Goal: Information Seeking & Learning: Learn about a topic

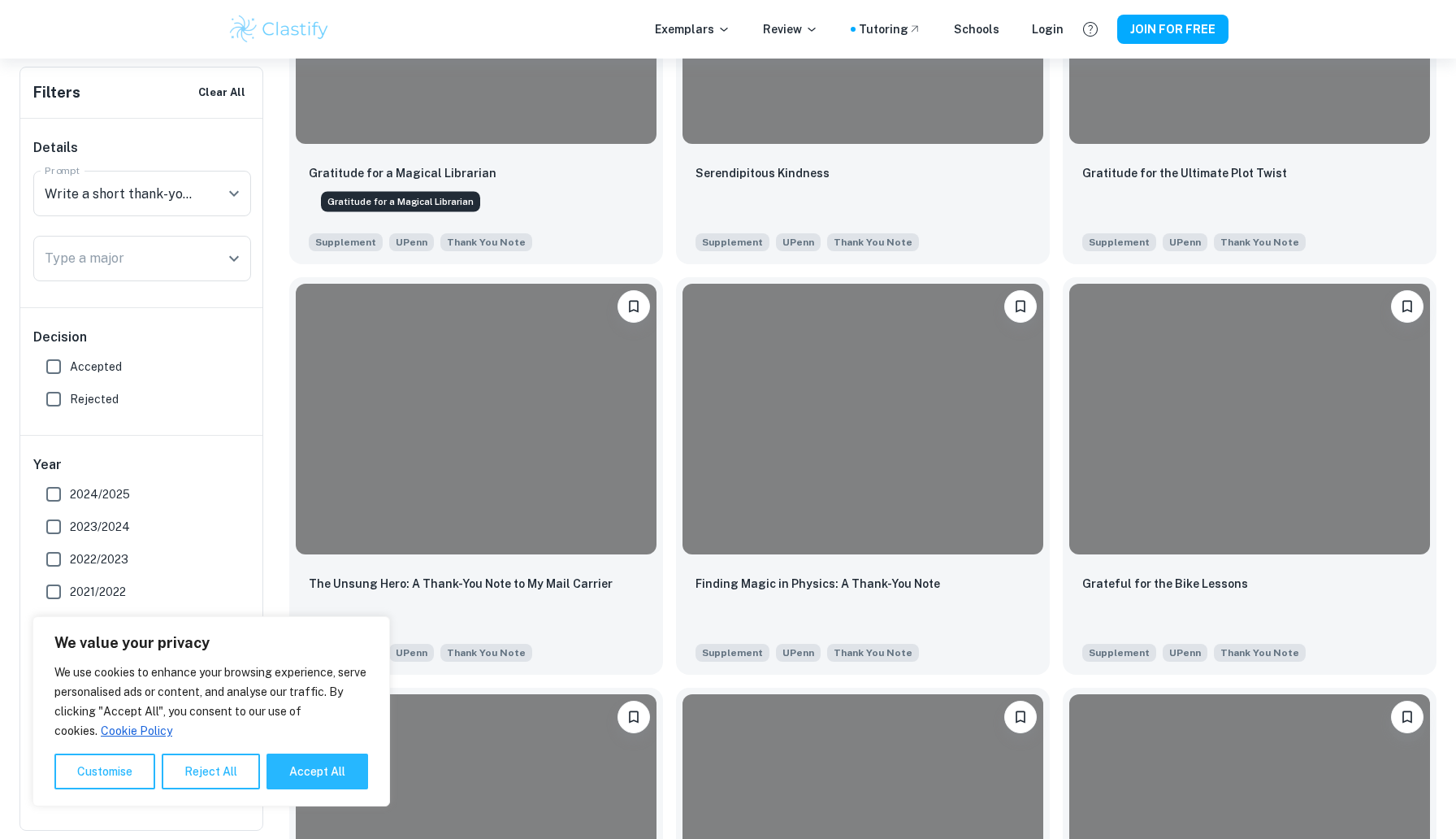
scroll to position [1918, 0]
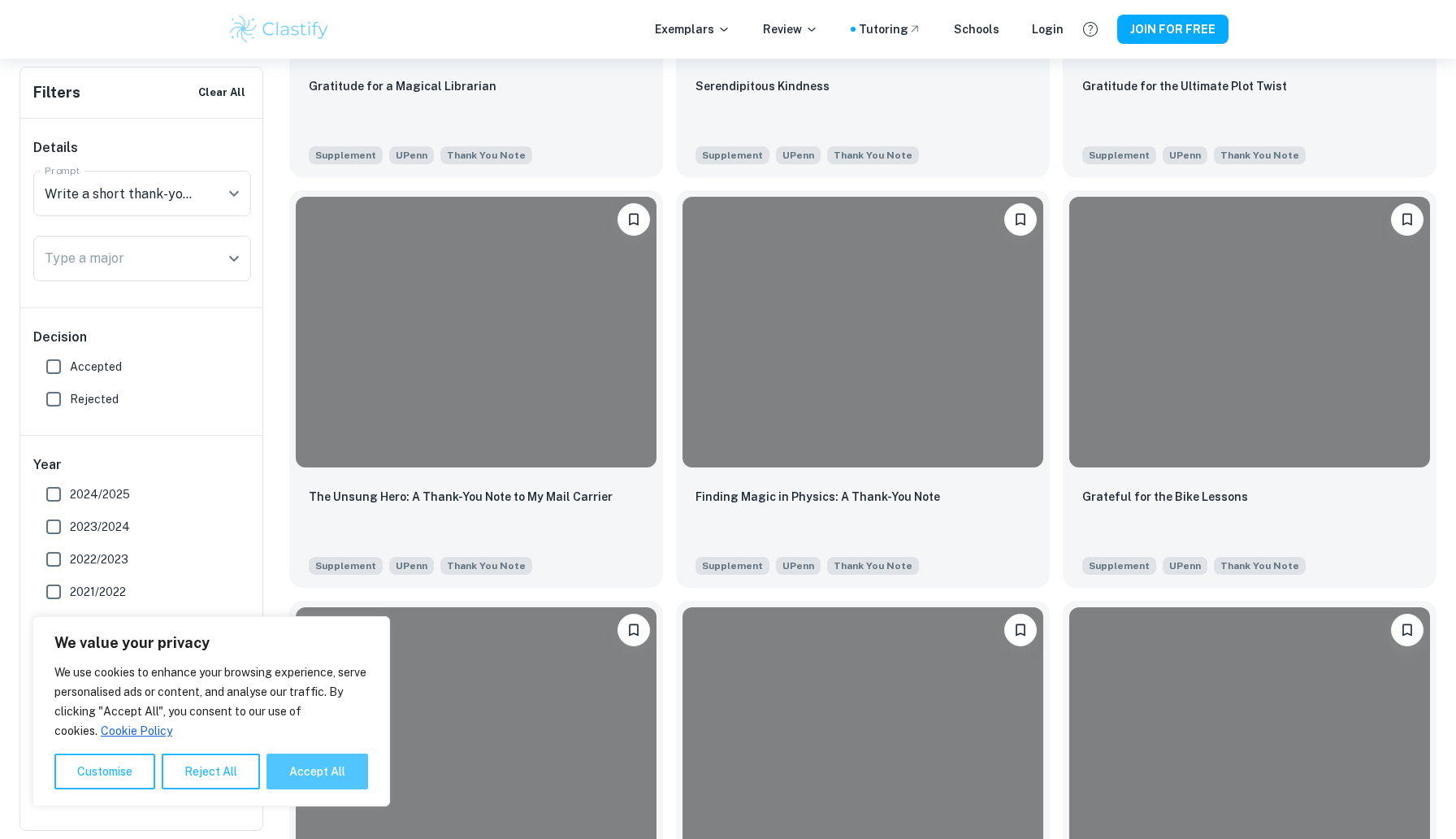
click at [357, 767] on button "Accept All" at bounding box center [317, 772] width 102 height 36
checkbox input "true"
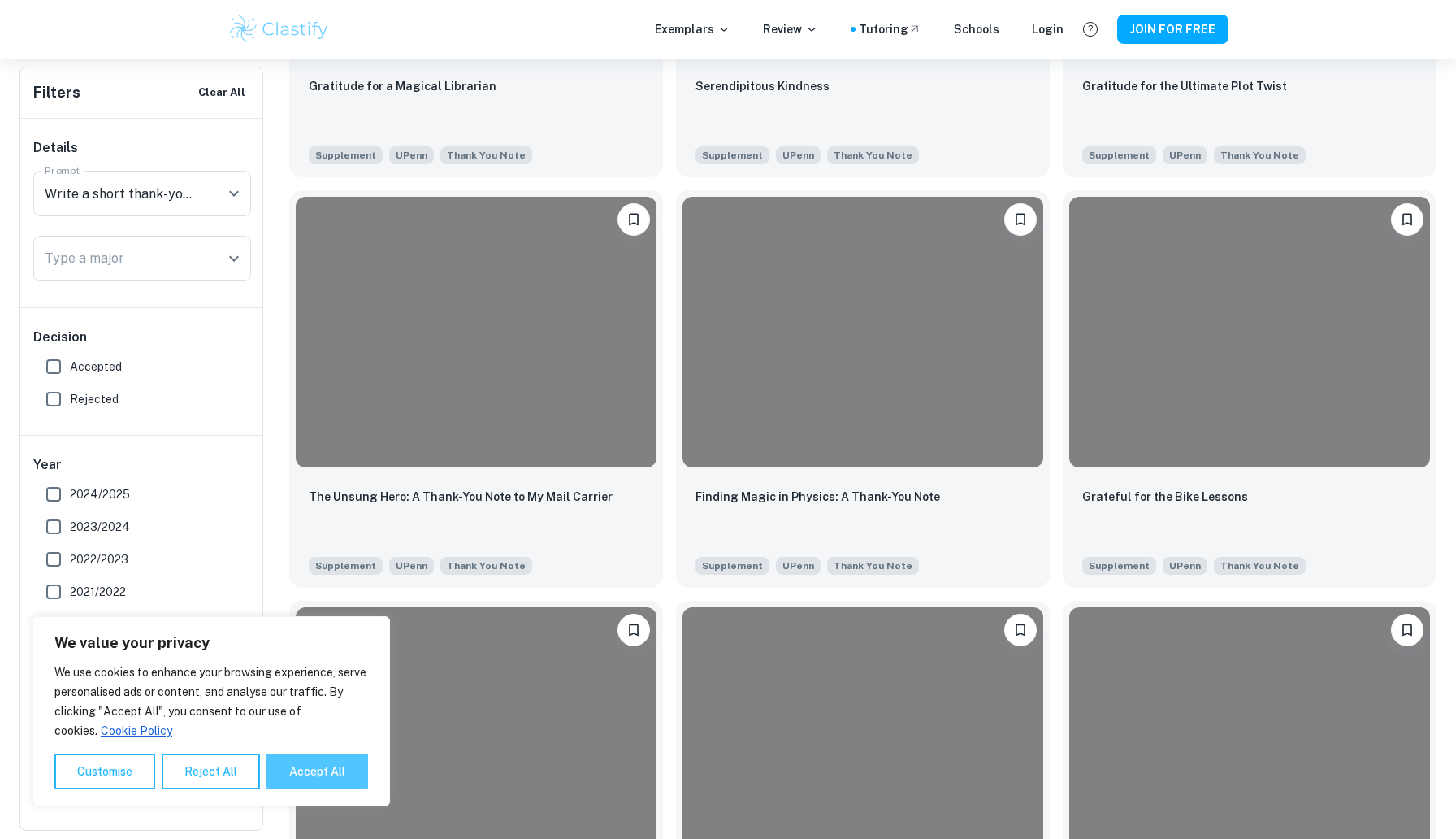
checkbox input "true"
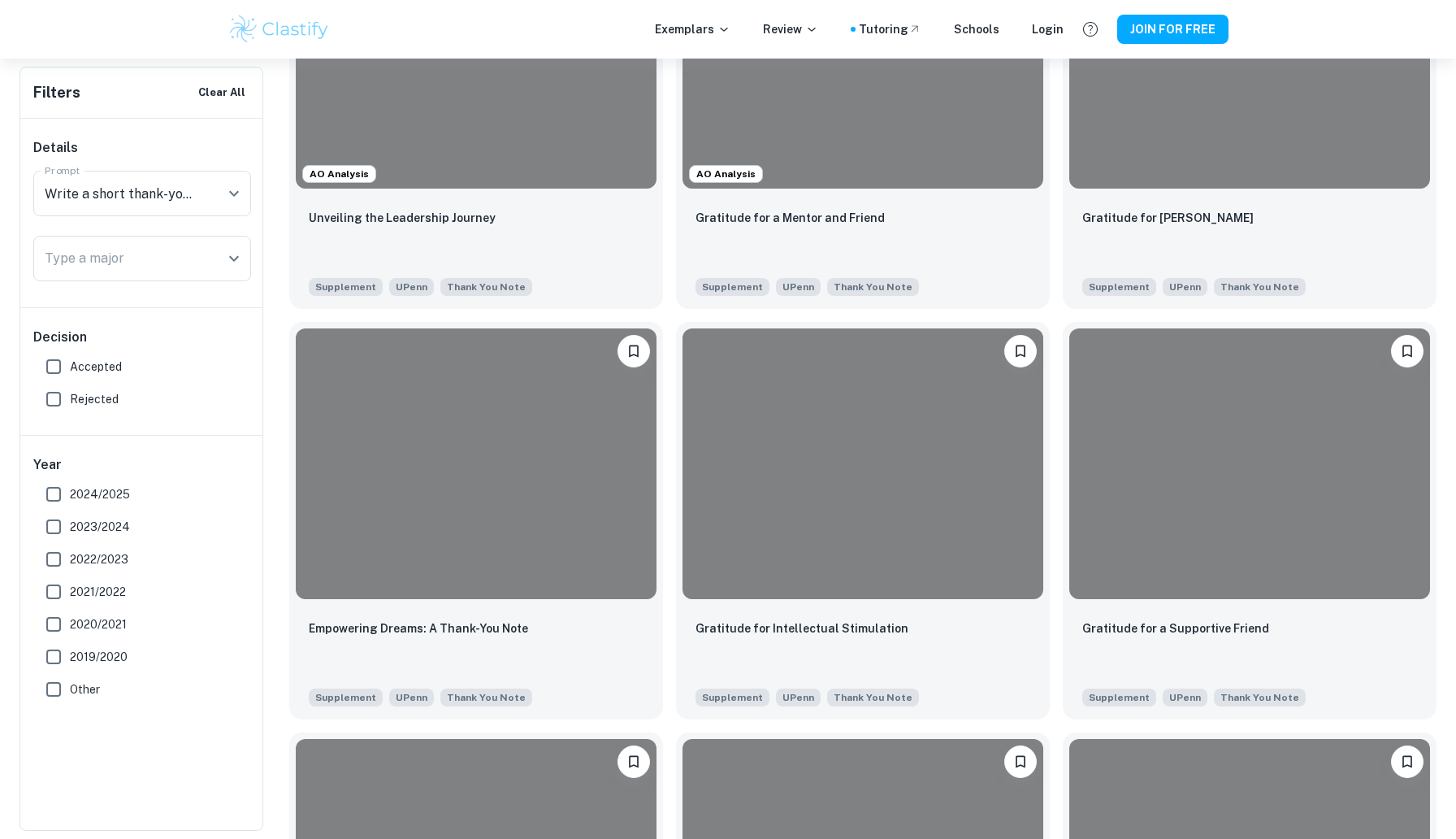
scroll to position [293, 0]
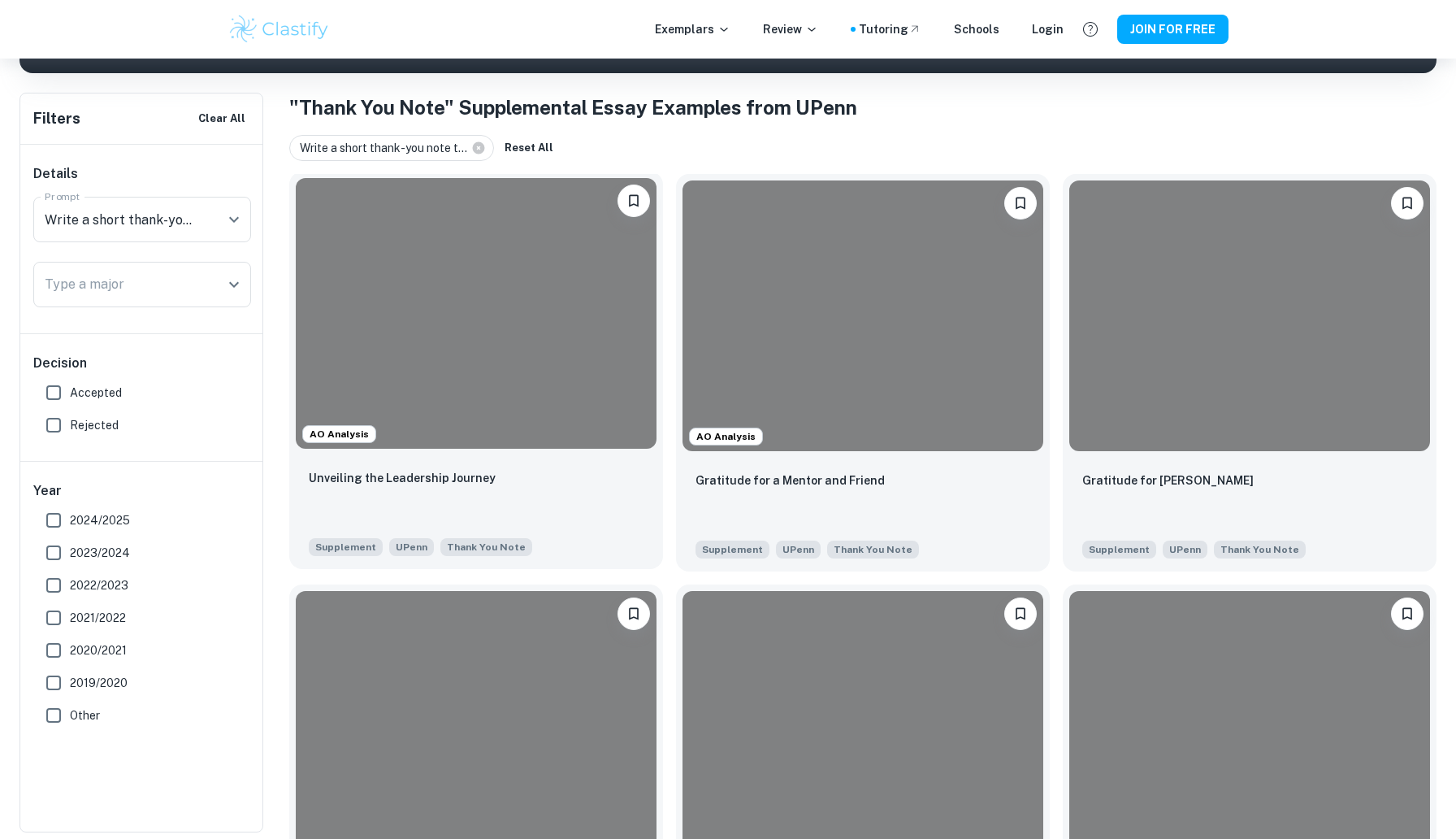
click at [413, 463] on div "Unveiling the Leadership Journey Supplement UPenn Thank You Note" at bounding box center [476, 512] width 374 height 113
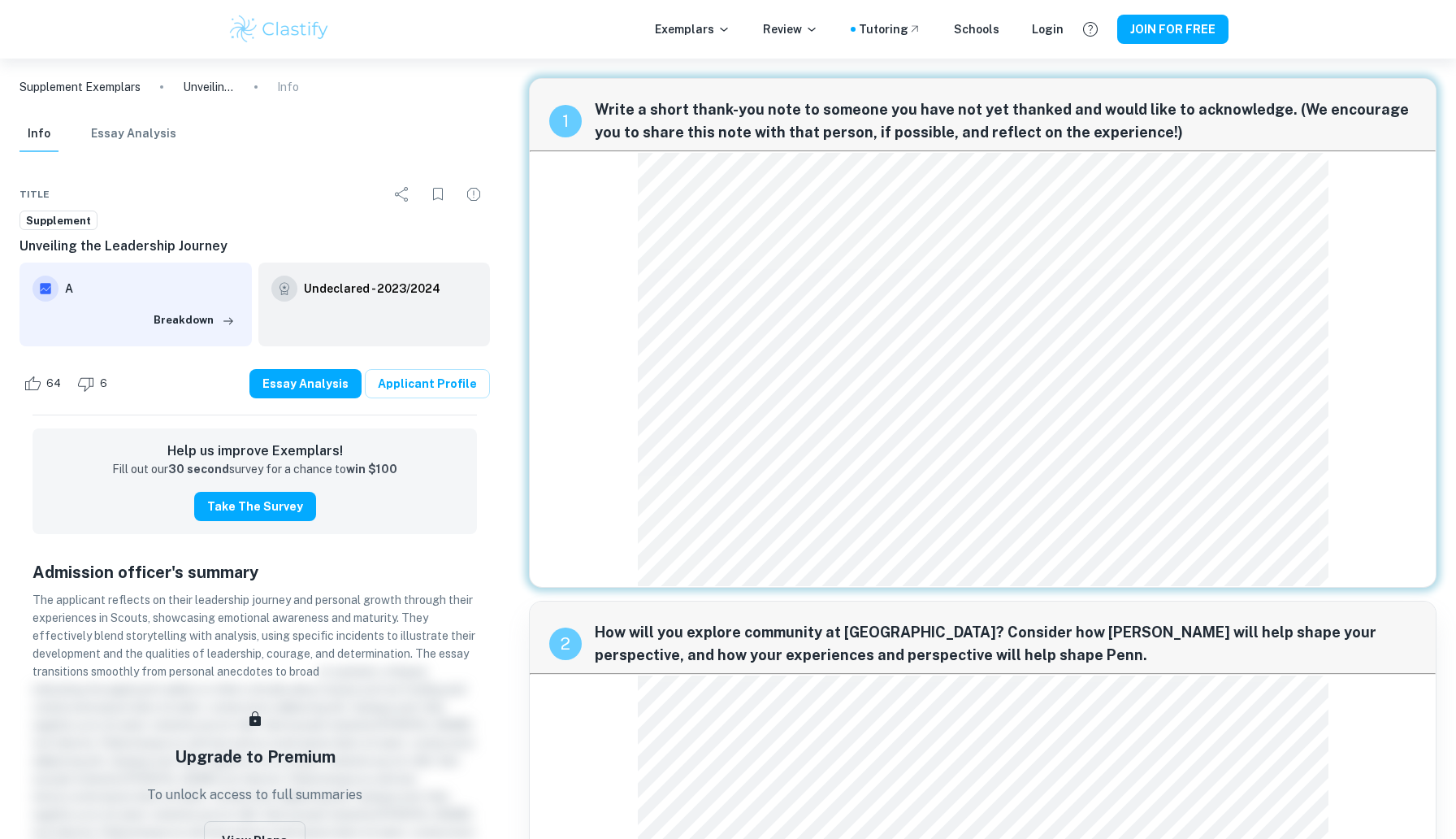
scroll to position [3, 0]
